Goal: Transaction & Acquisition: Purchase product/service

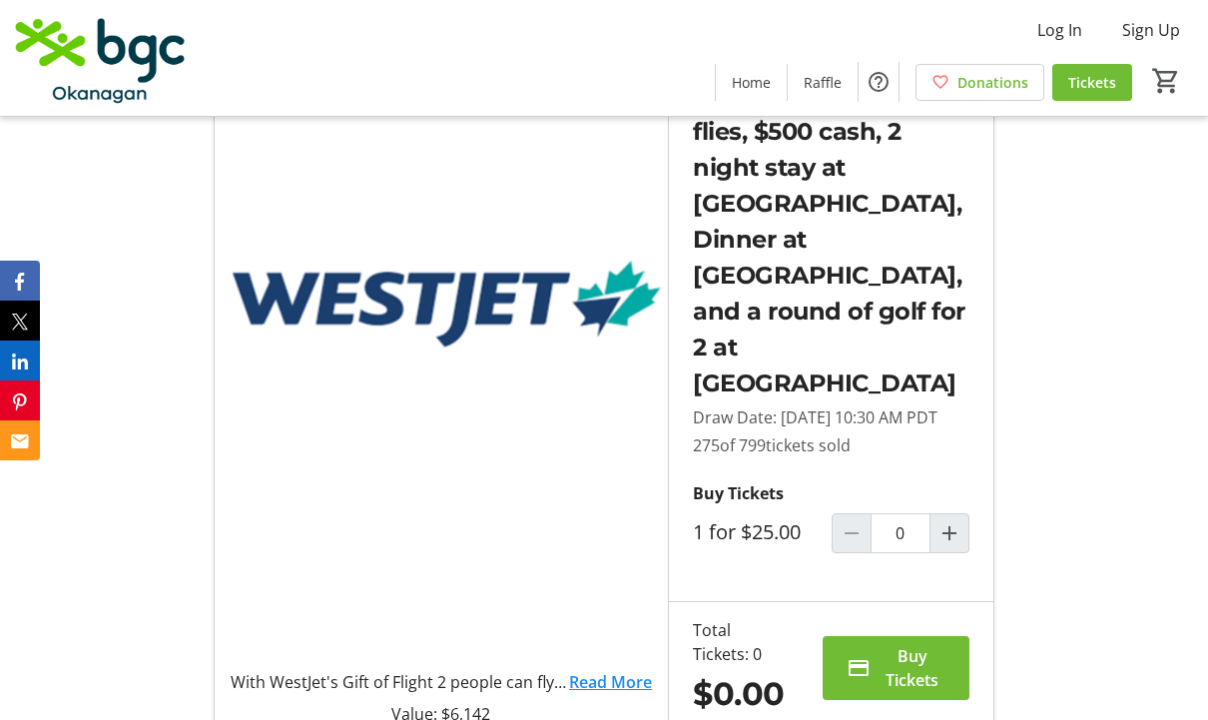
scroll to position [1294, 0]
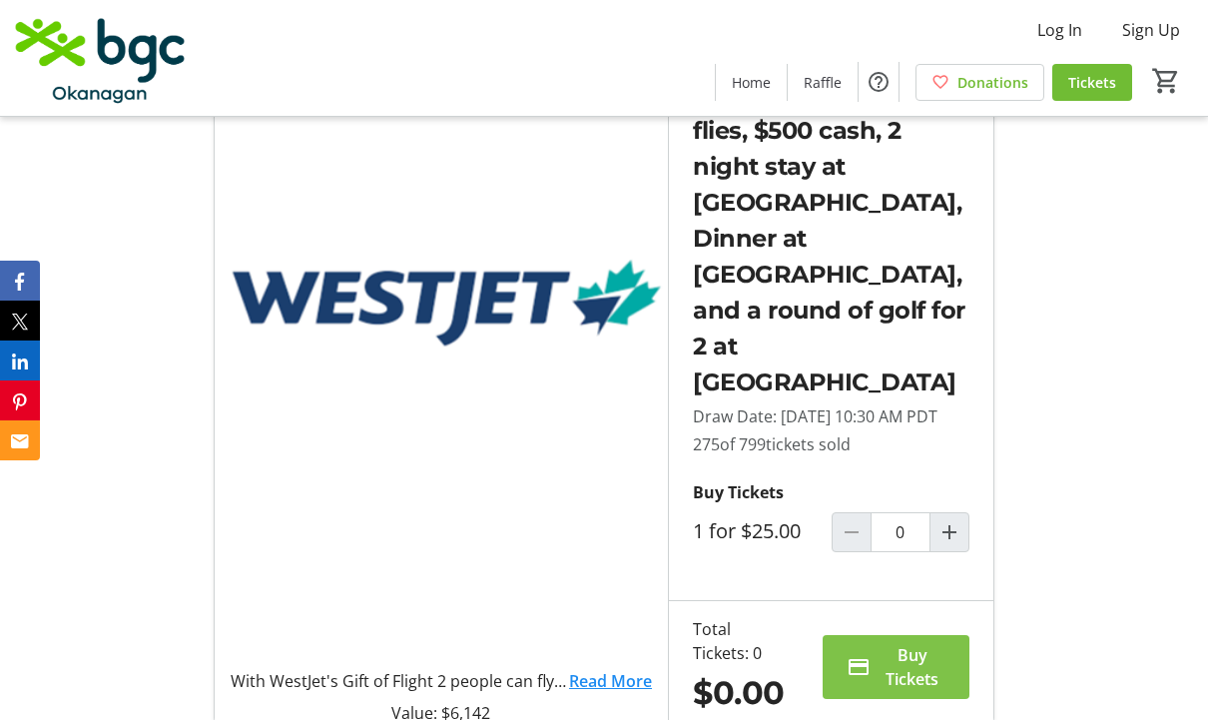
click at [909, 650] on span "Buy Tickets" at bounding box center [911, 667] width 67 height 48
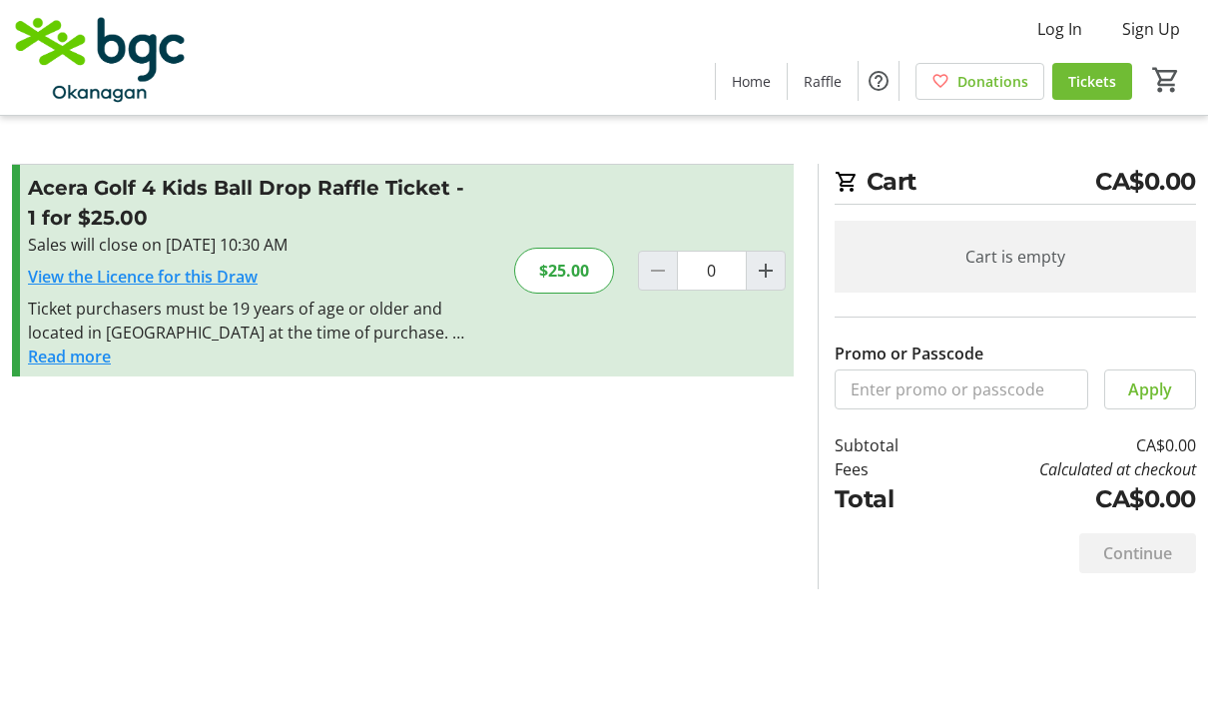
click at [780, 255] on span "Increment by one" at bounding box center [766, 272] width 38 height 38
type input "1"
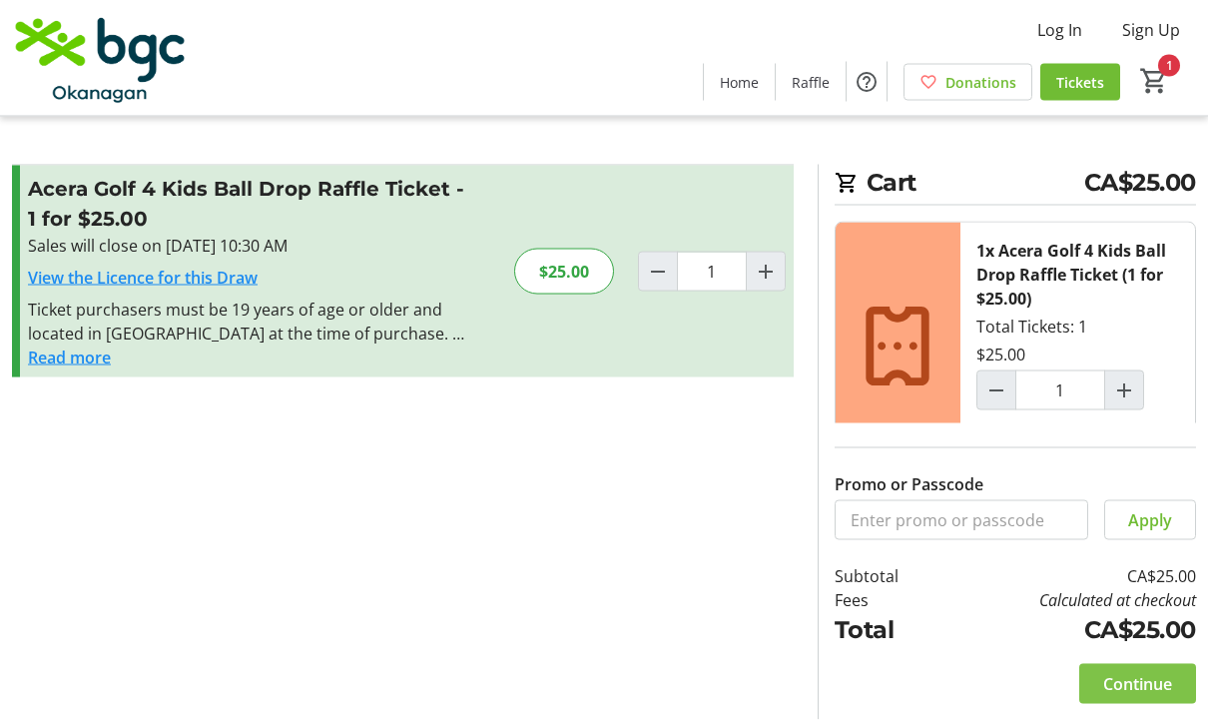
click at [1148, 696] on span "Continue" at bounding box center [1137, 684] width 69 height 24
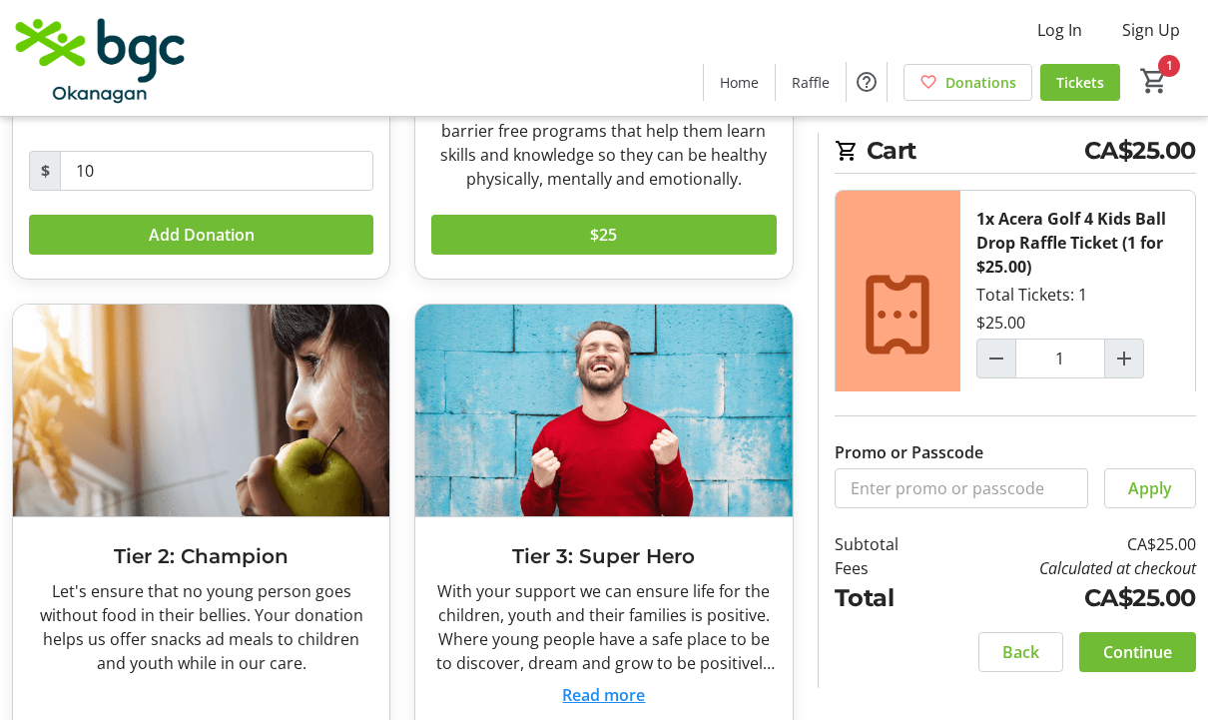
scroll to position [438, 0]
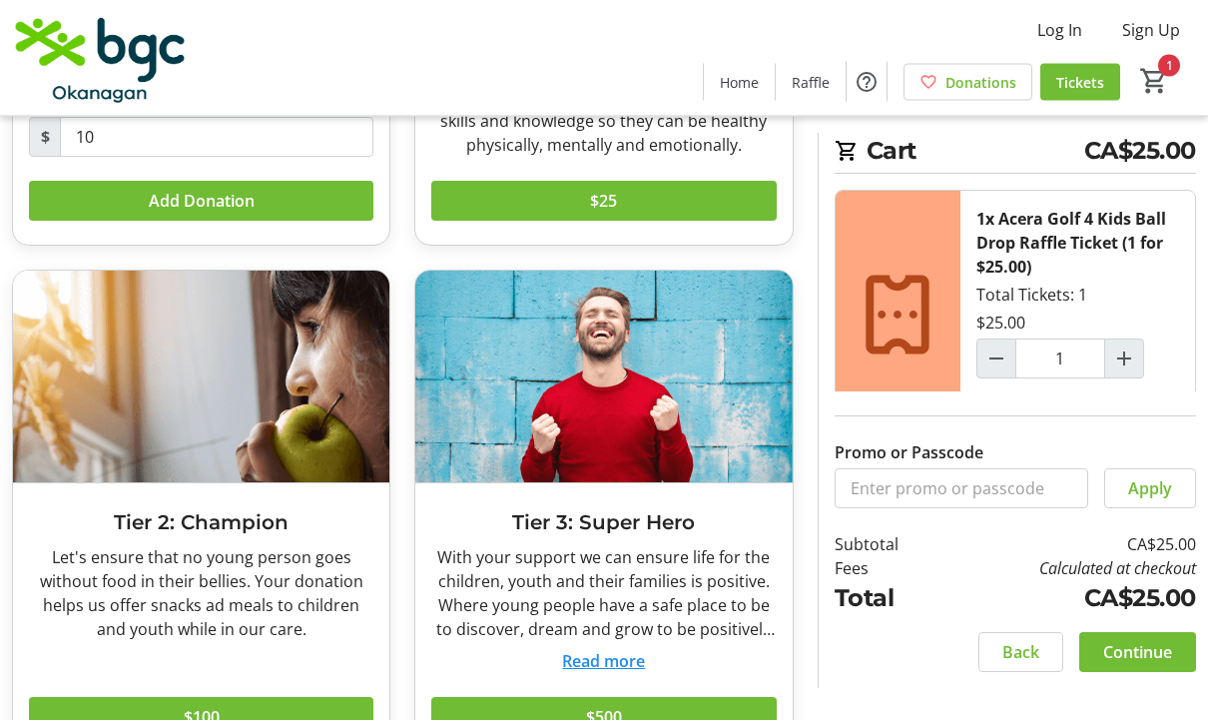
click at [1150, 664] on span "Continue" at bounding box center [1137, 652] width 69 height 24
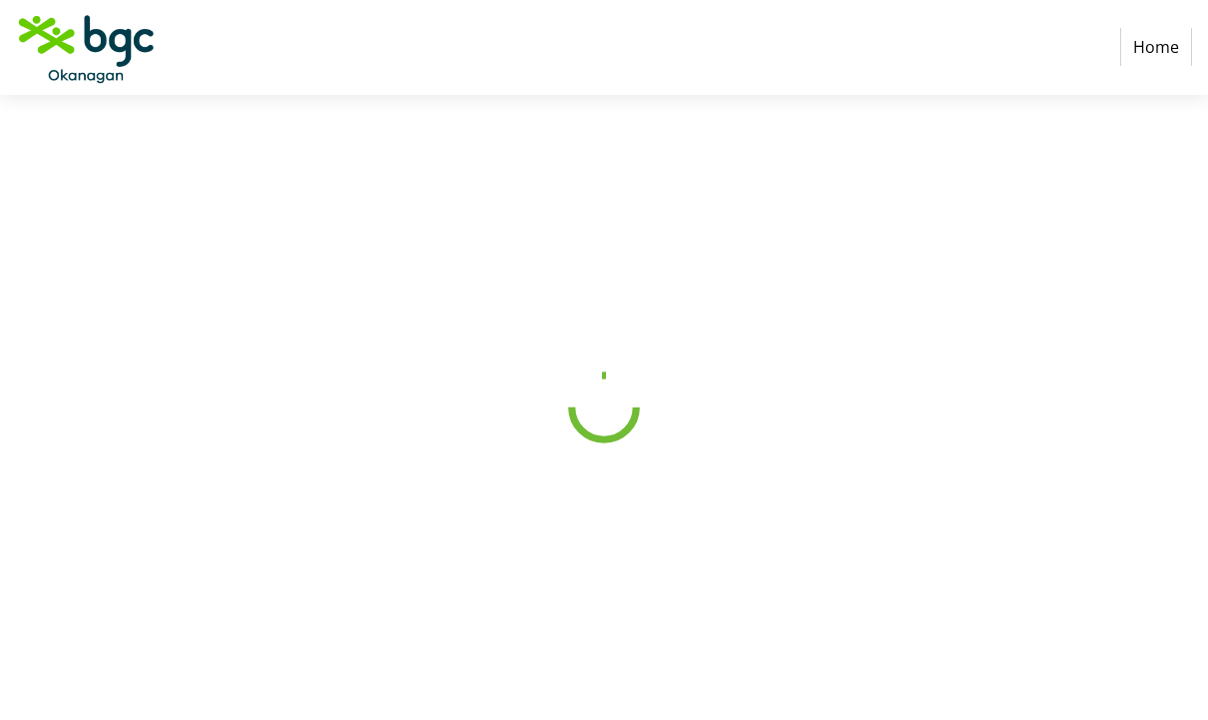
scroll to position [1, 0]
select select "CA"
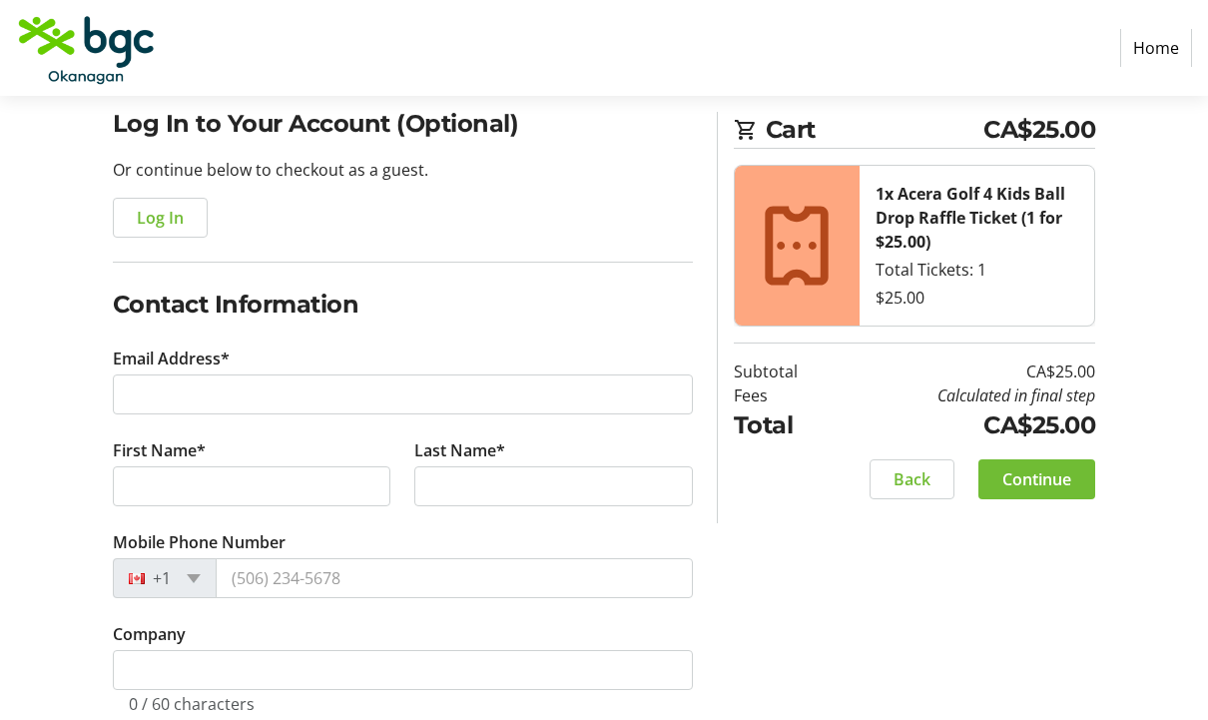
scroll to position [153, 0]
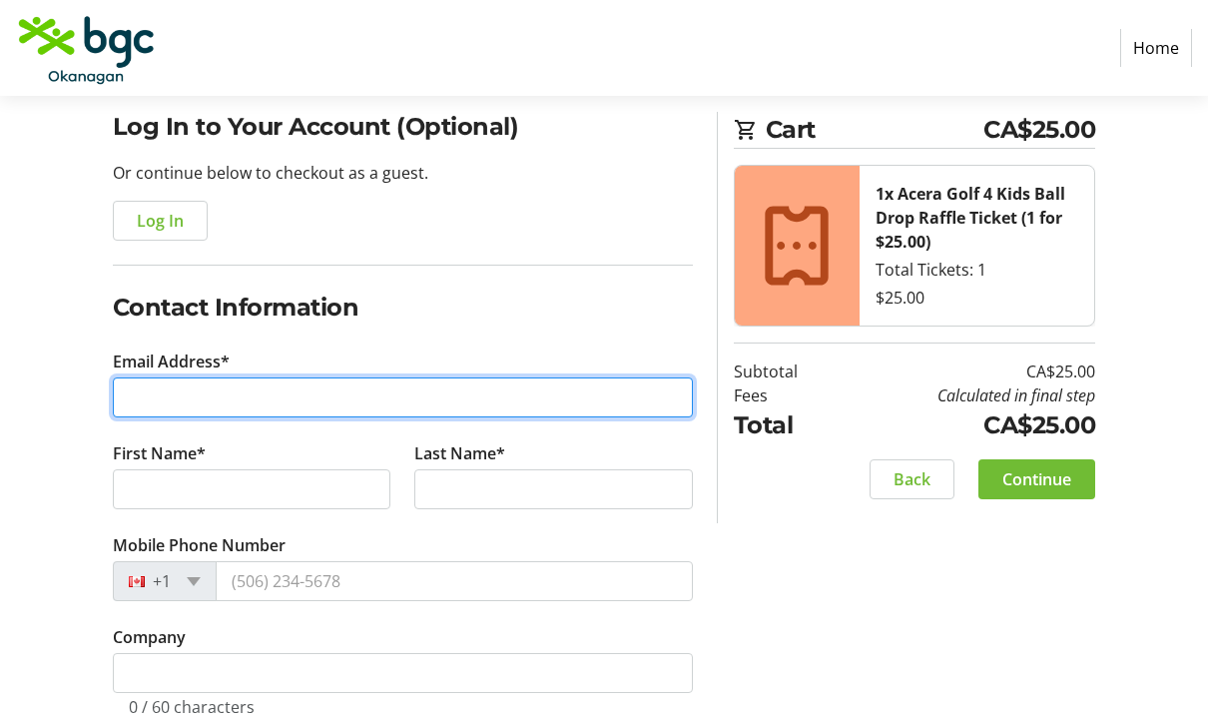
click at [224, 390] on input "Email Address*" at bounding box center [403, 397] width 580 height 40
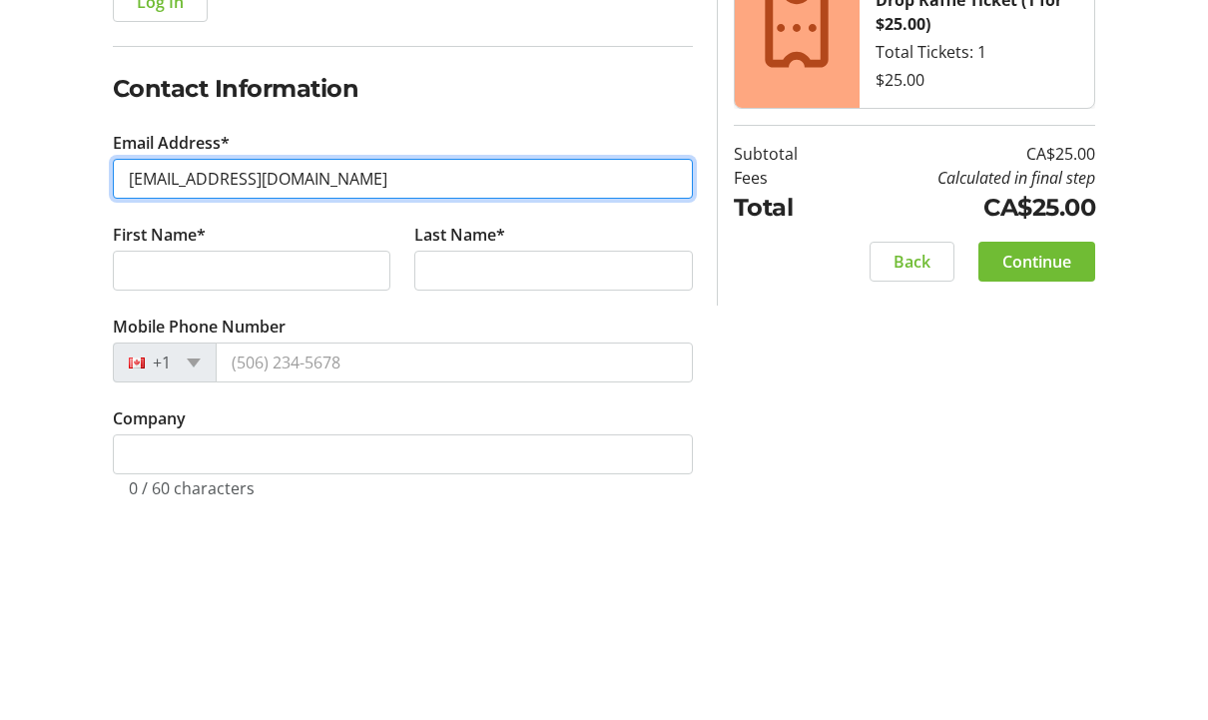
type input "[EMAIL_ADDRESS][DOMAIN_NAME]"
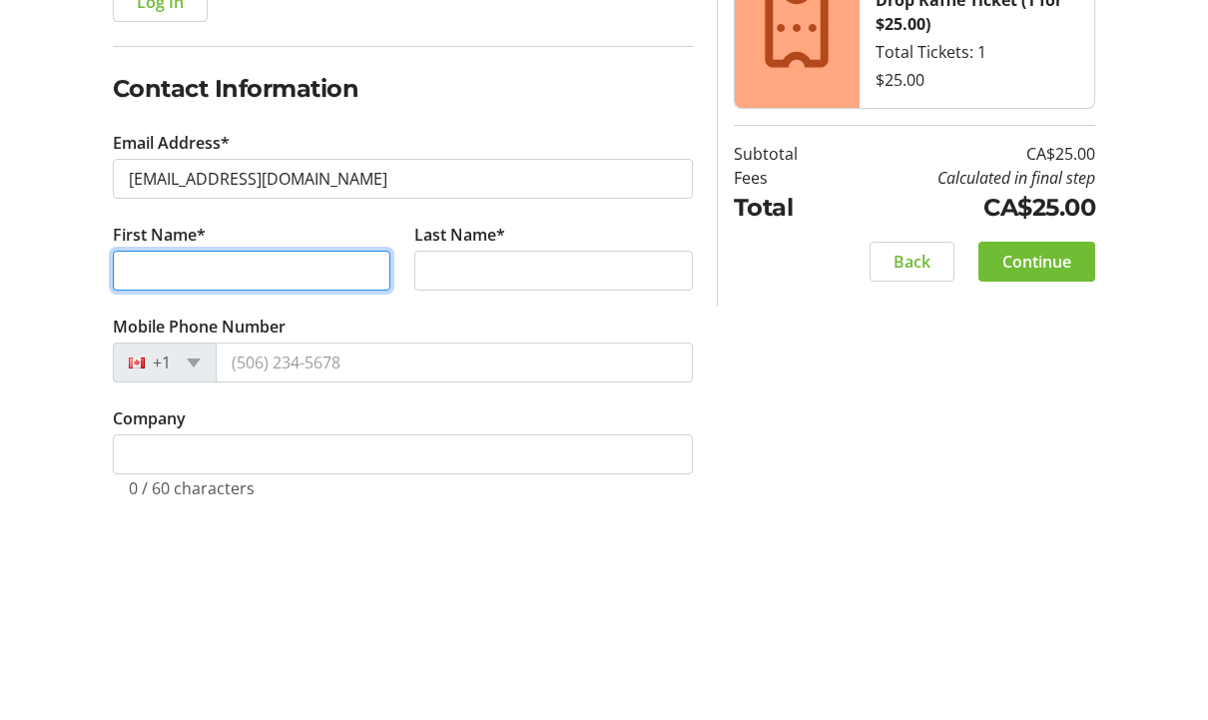
click at [209, 469] on input "First Name*" at bounding box center [252, 489] width 278 height 40
type input "[PERSON_NAME]"
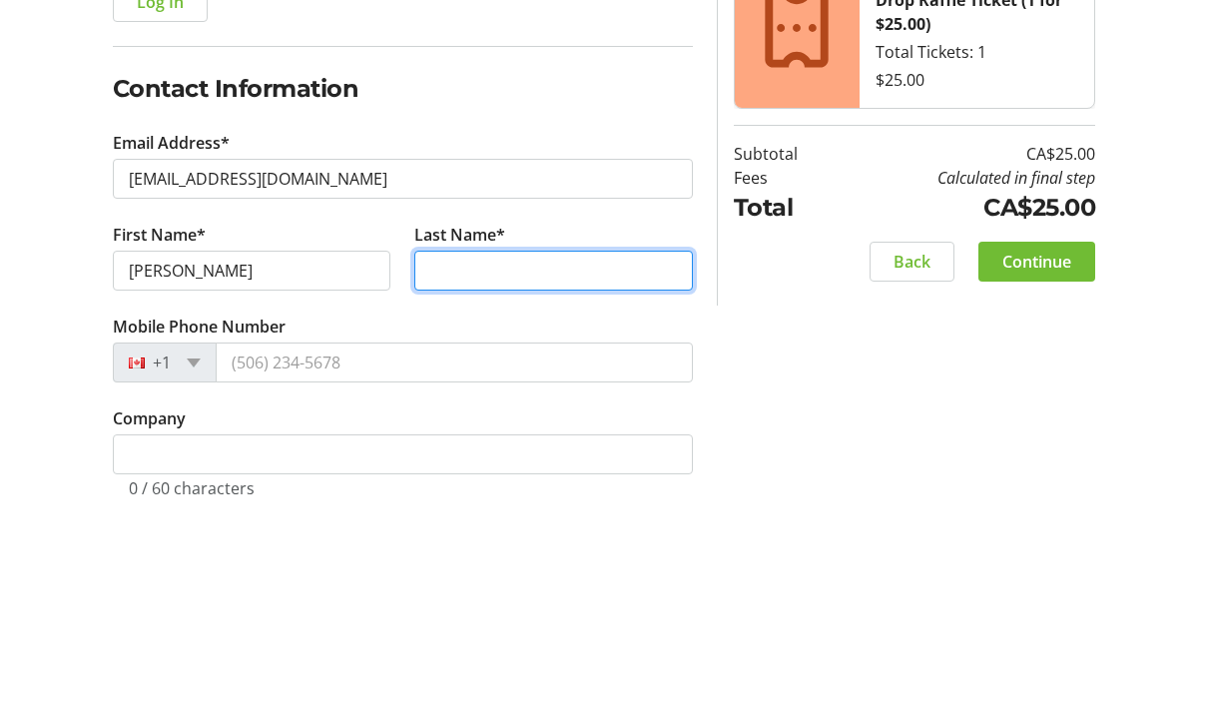
click at [505, 469] on input "Last Name*" at bounding box center [553, 489] width 278 height 40
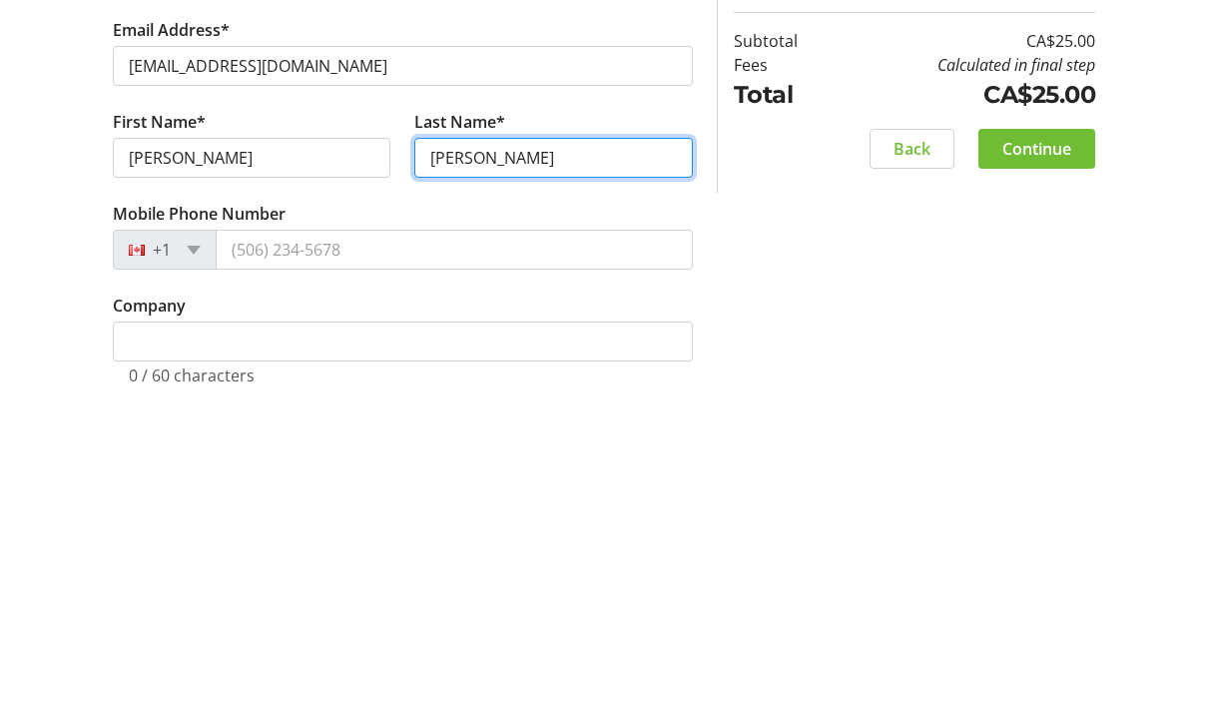
type input "[PERSON_NAME]"
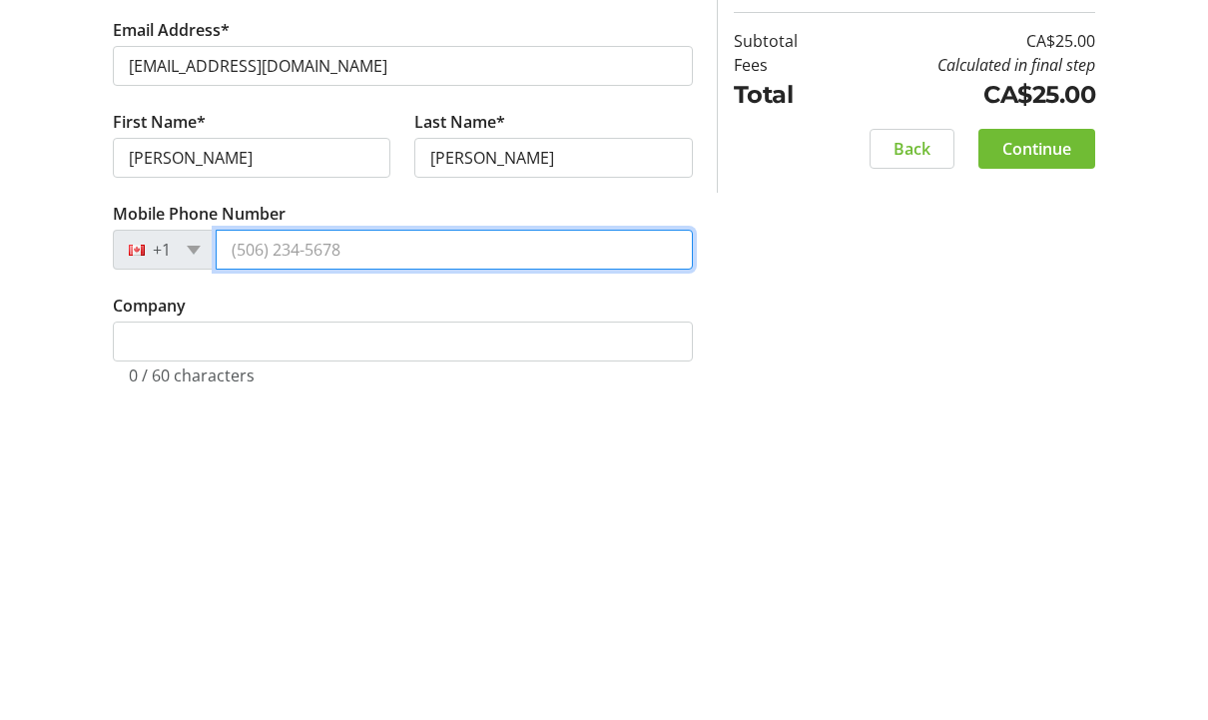
click at [385, 561] on input "Mobile Phone Number" at bounding box center [454, 581] width 477 height 40
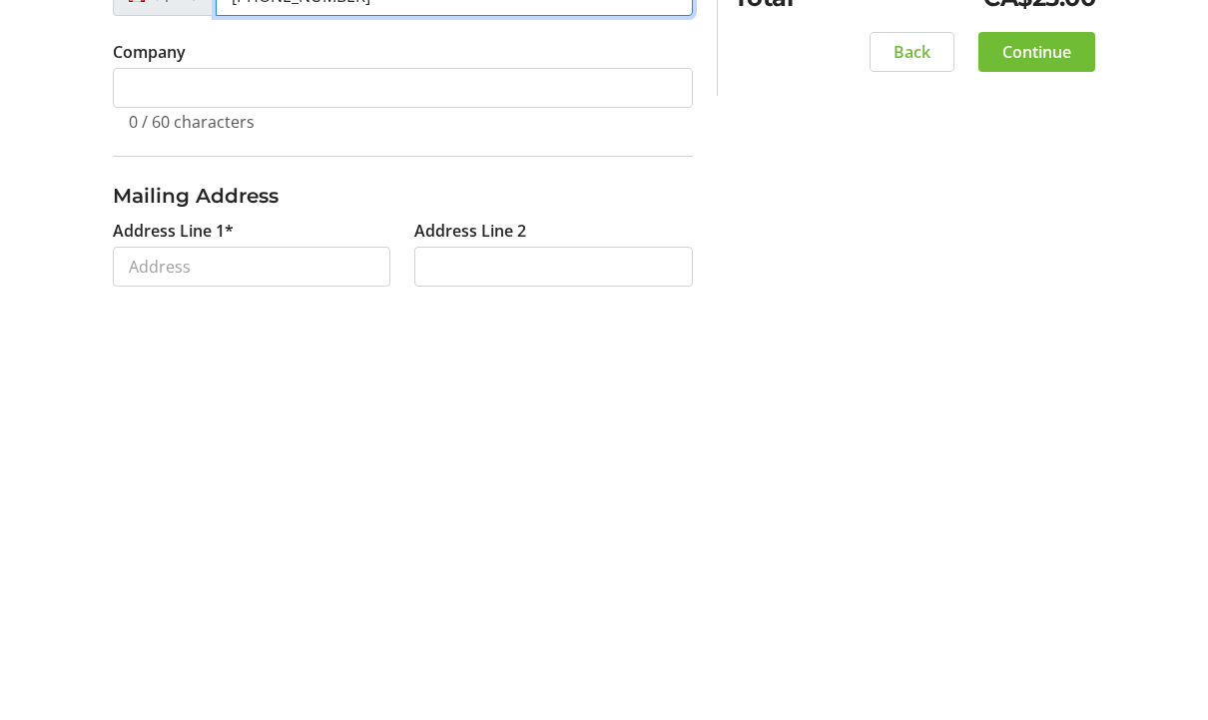
scroll to position [312, 0]
type input "[PHONE_NUMBER]"
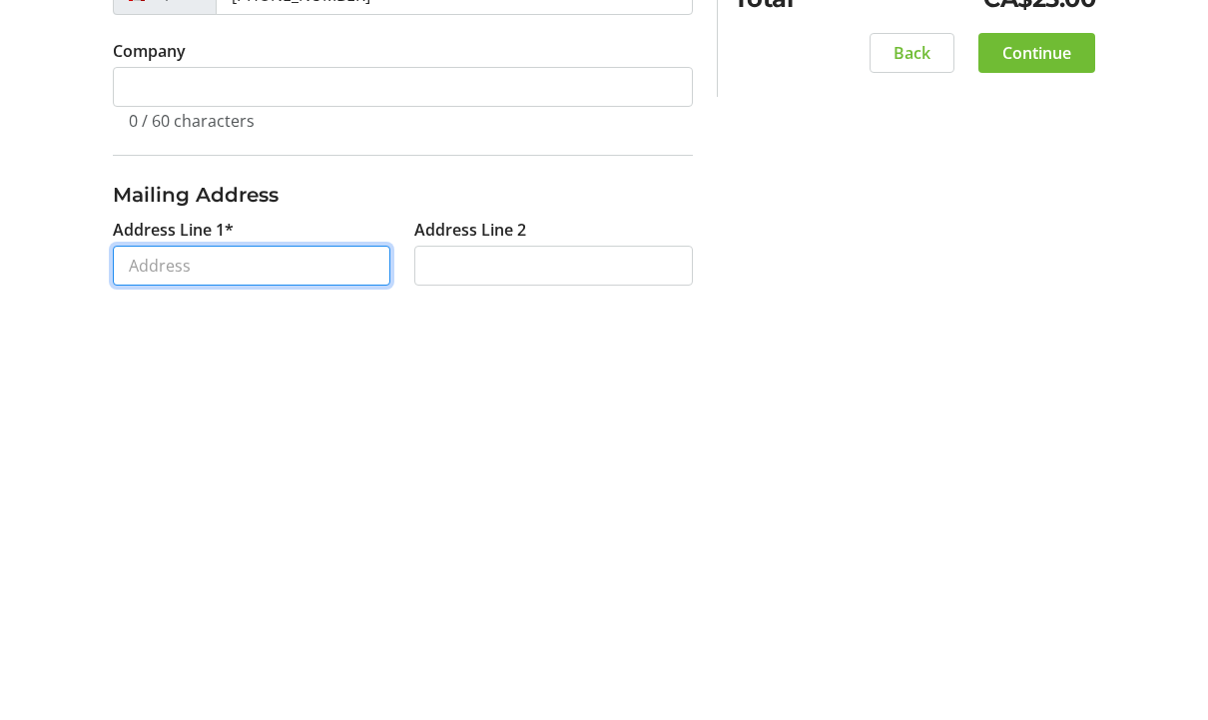
click at [219, 672] on input "Address Line 1*" at bounding box center [252, 692] width 278 height 40
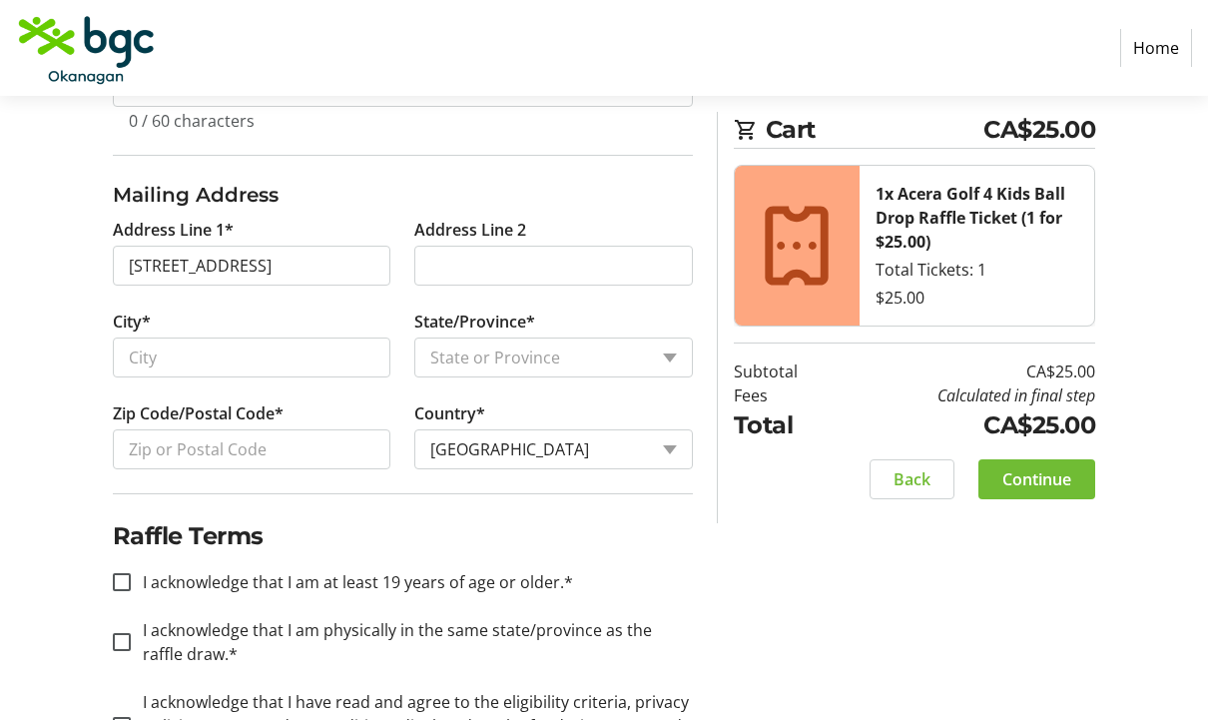
type input "[STREET_ADDRESS]"
type input "Kelowna"
select select "BC"
type input "V1W 1V1"
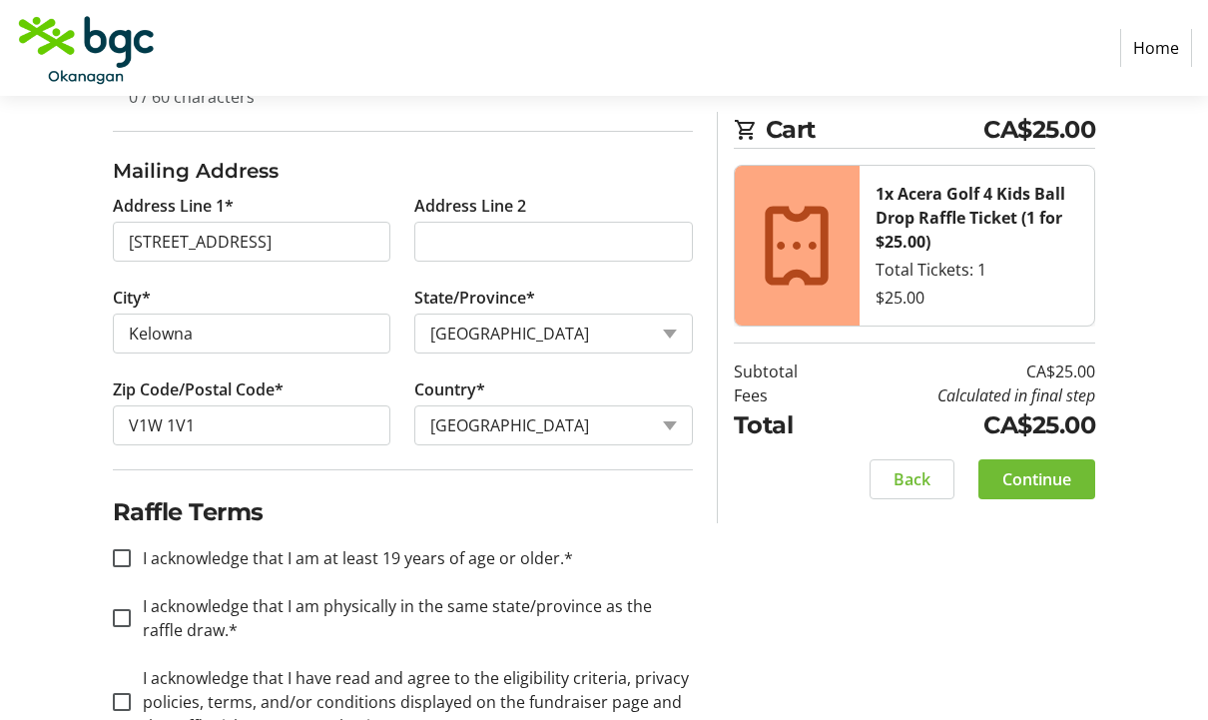
scroll to position [762, 0]
click at [124, 560] on input "I acknowledge that I am at least 19 years of age or older.*" at bounding box center [122, 559] width 18 height 18
checkbox input "true"
click at [121, 622] on input "I acknowledge that I am physically in the same state/province as the raffle dra…" at bounding box center [122, 619] width 18 height 18
checkbox input "true"
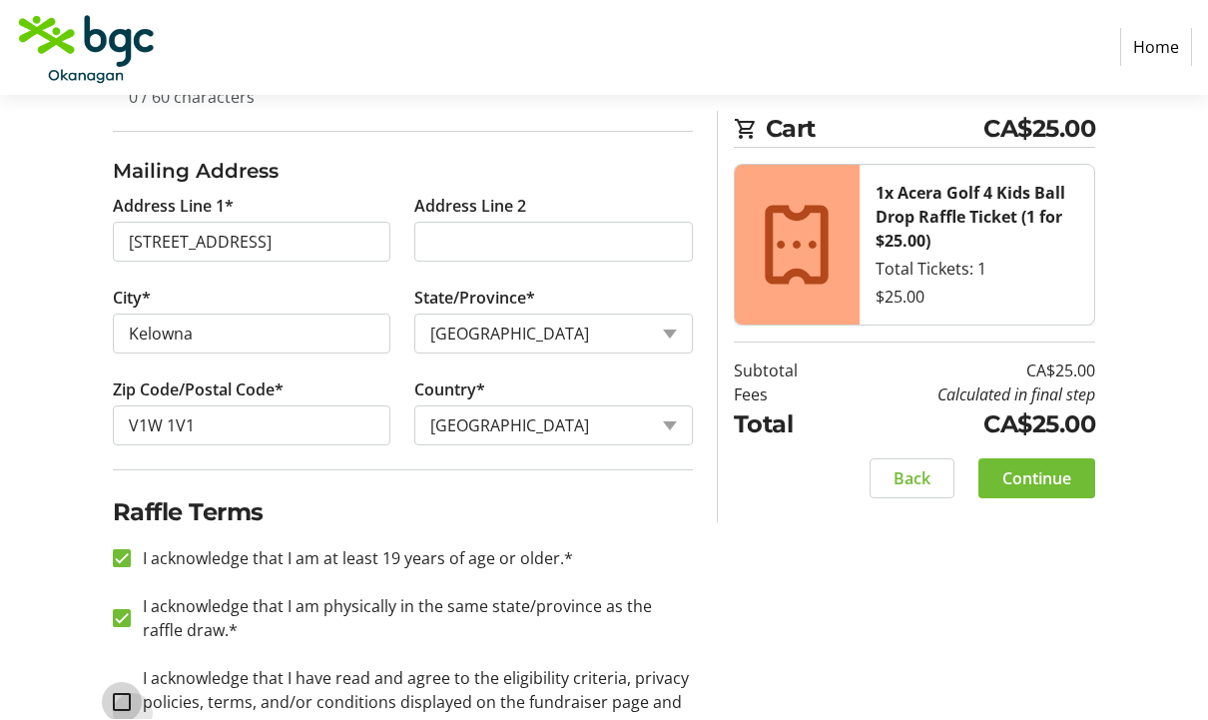
click at [121, 708] on input "I acknowledge that I have read and agree to the eligibility criteria, privacy p…" at bounding box center [122, 703] width 18 height 18
checkbox input "true"
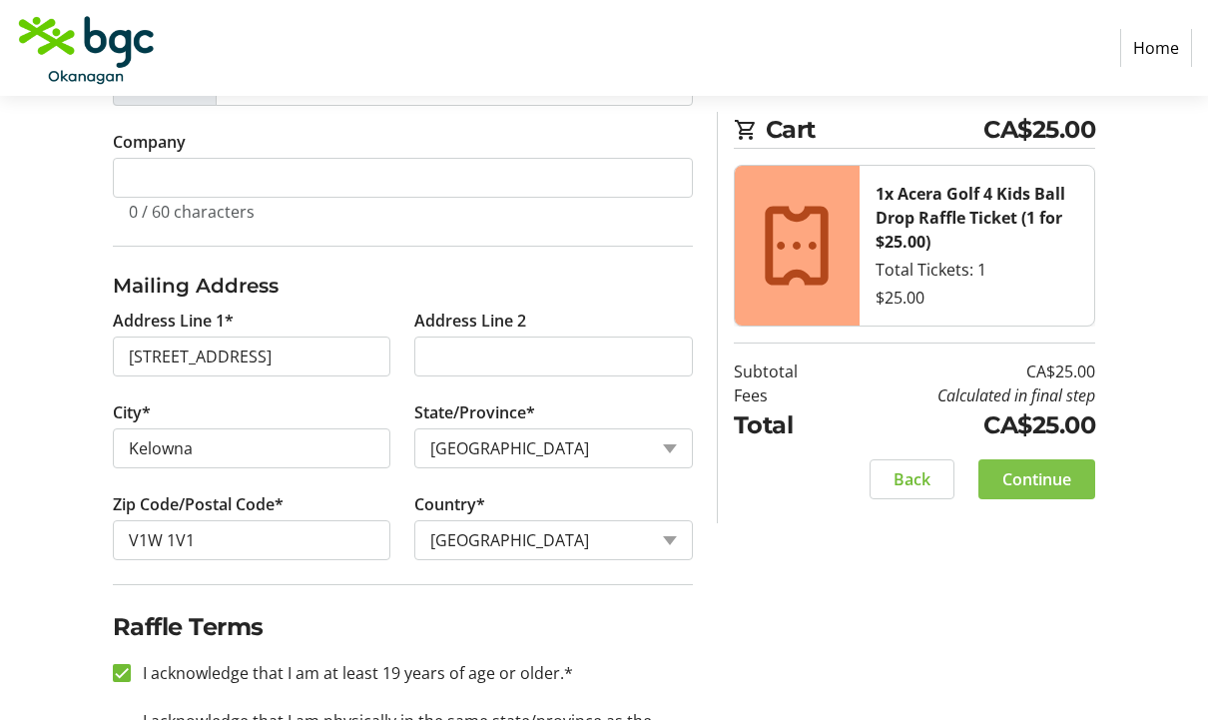
click at [1060, 479] on span "Continue" at bounding box center [1036, 479] width 69 height 24
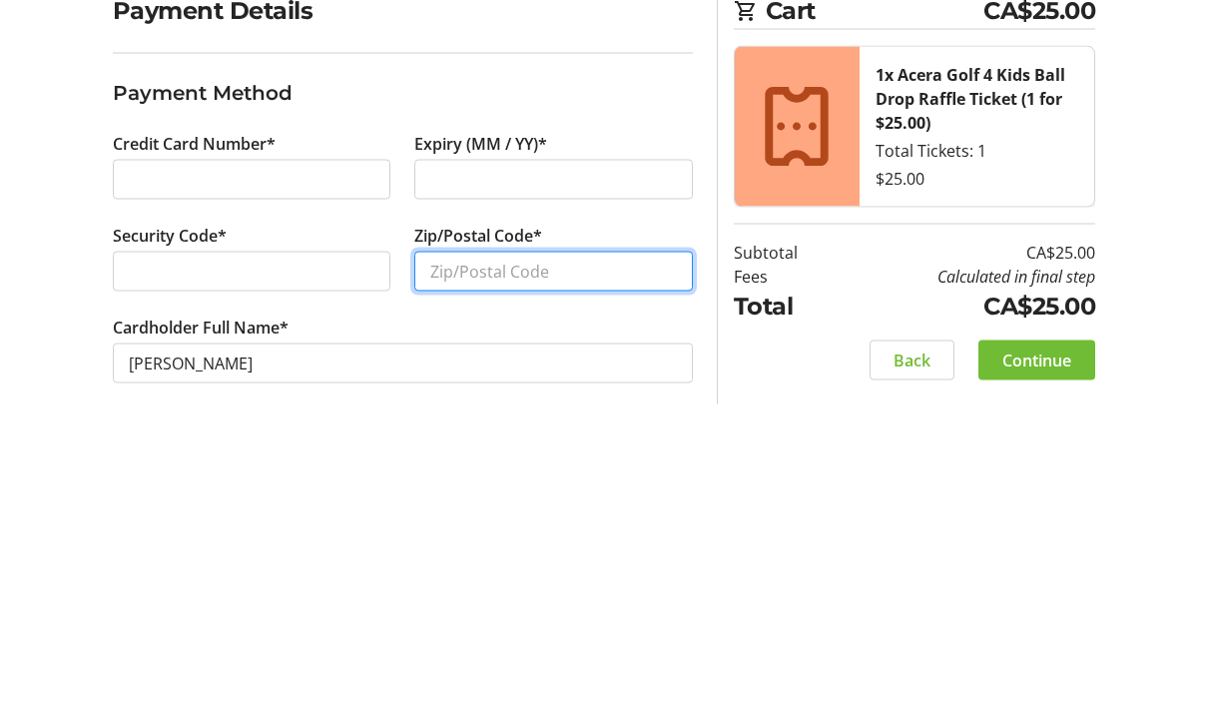
click at [541, 520] on input "Zip/Postal Code*" at bounding box center [553, 540] width 278 height 40
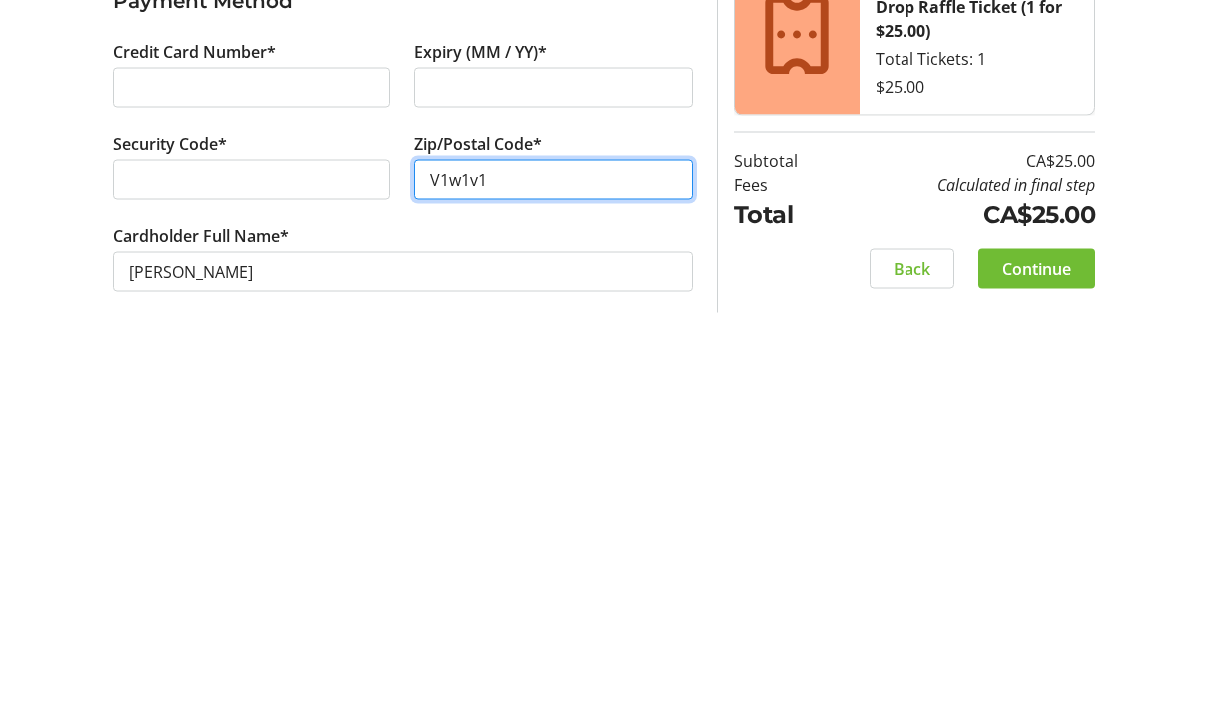
scroll to position [67, 0]
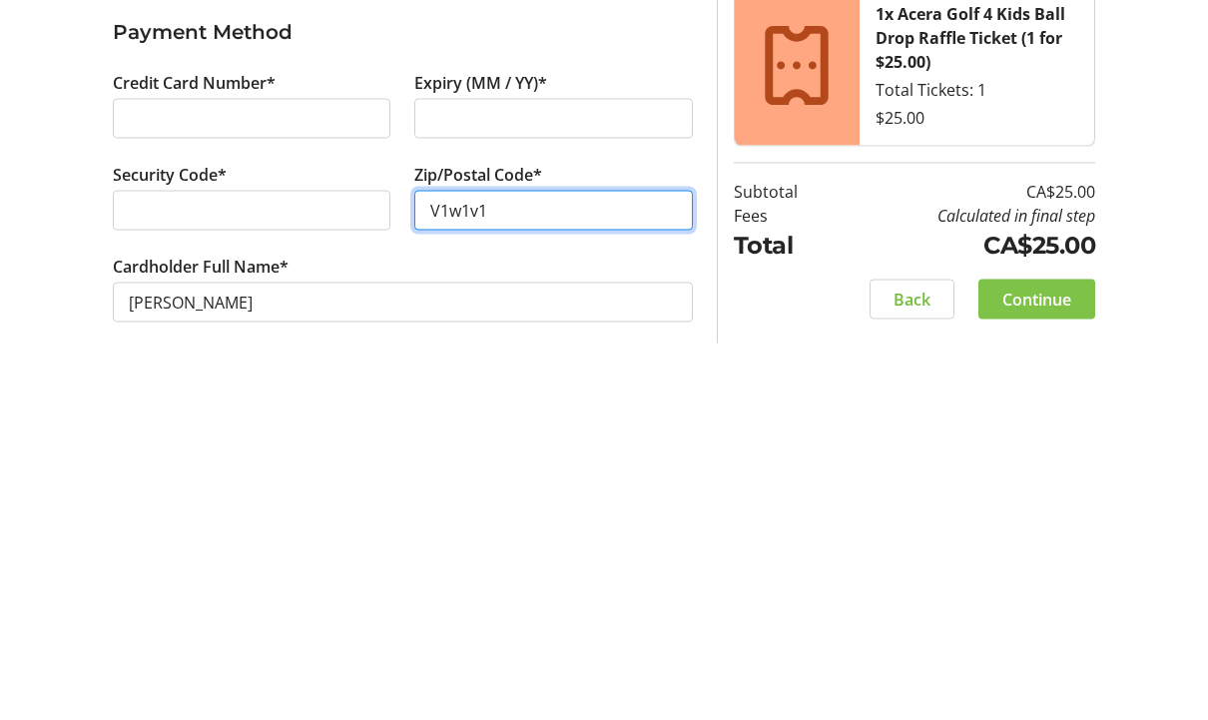
type input "V1w1v1"
click at [1060, 617] on span "Continue" at bounding box center [1036, 629] width 69 height 24
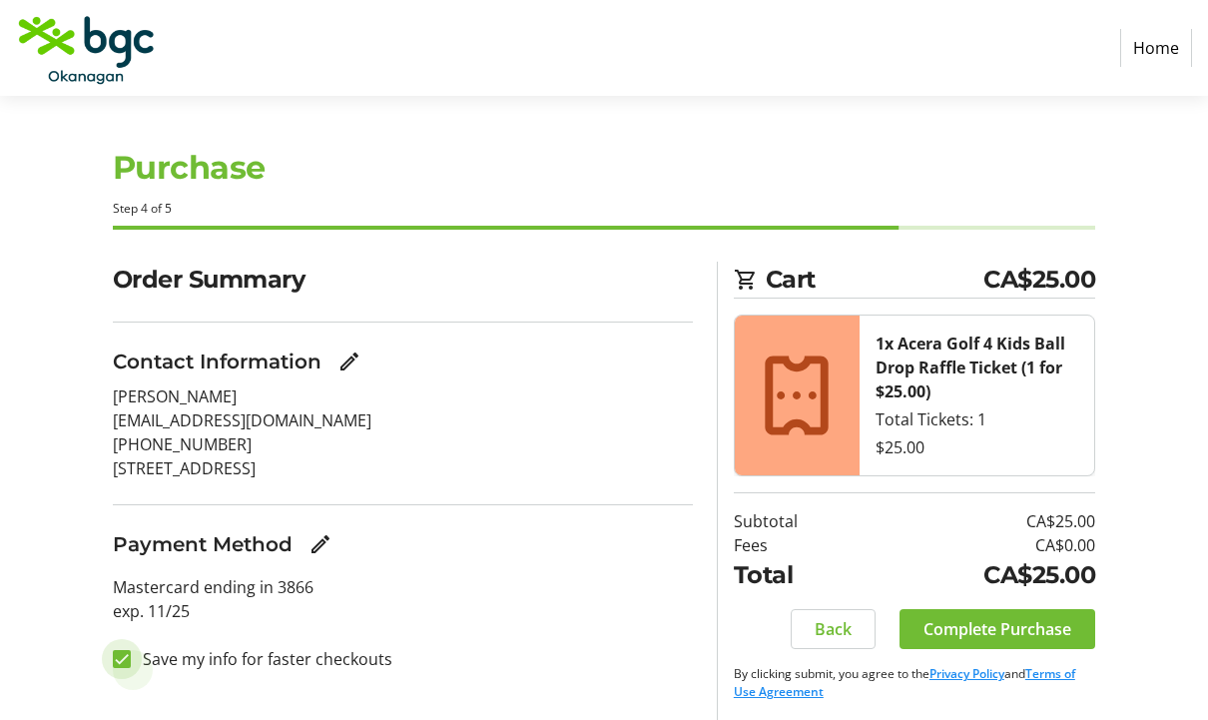
click at [124, 662] on input "Save my info for faster checkouts" at bounding box center [122, 659] width 18 height 18
checkbox input "false"
click at [1012, 634] on span "Complete Purchase" at bounding box center [997, 629] width 148 height 24
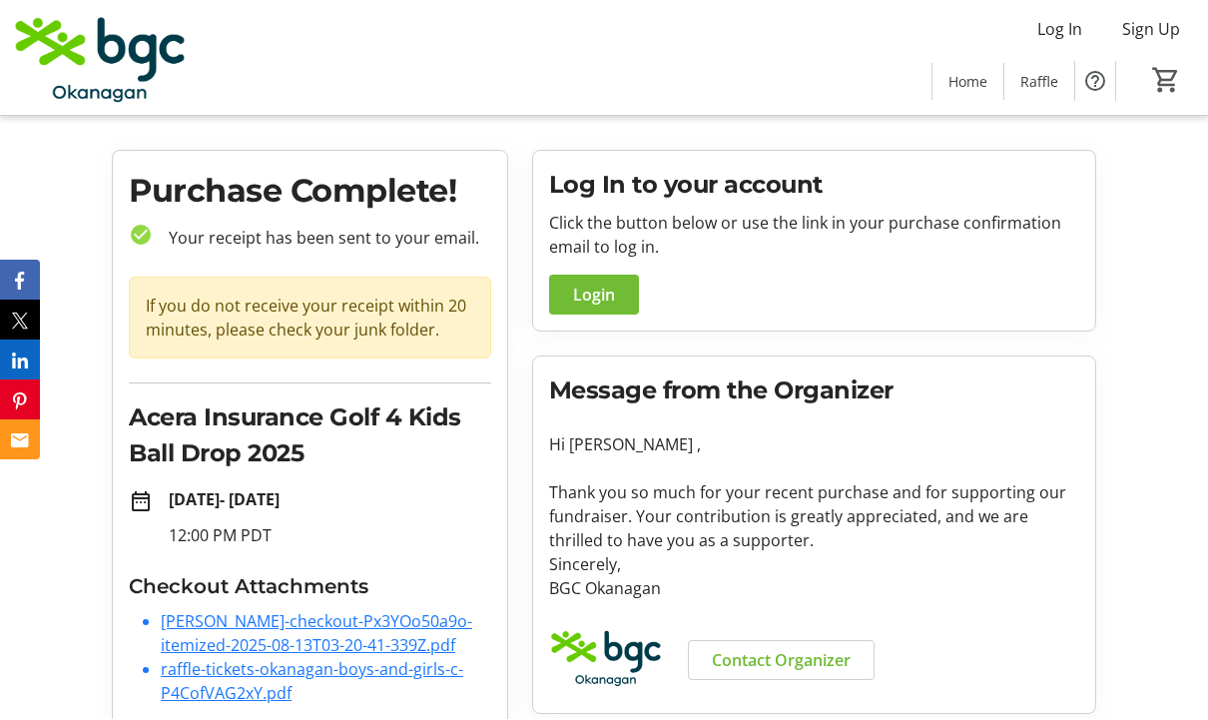
scroll to position [66, 0]
